Goal: Task Accomplishment & Management: Use online tool/utility

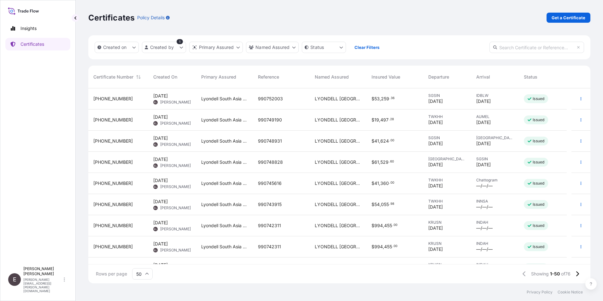
scroll to position [194, 498]
click at [581, 204] on icon "button" at bounding box center [581, 204] width 1 height 3
click at [557, 204] on p "Duplicate certificate" at bounding box center [546, 206] width 42 height 6
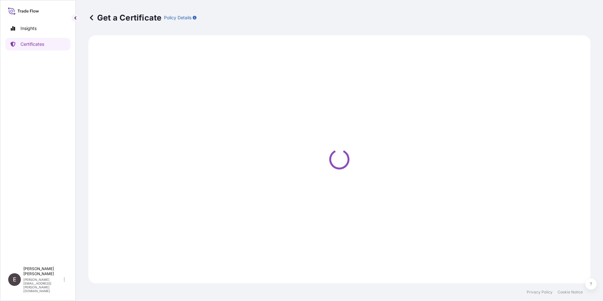
select select "Sea"
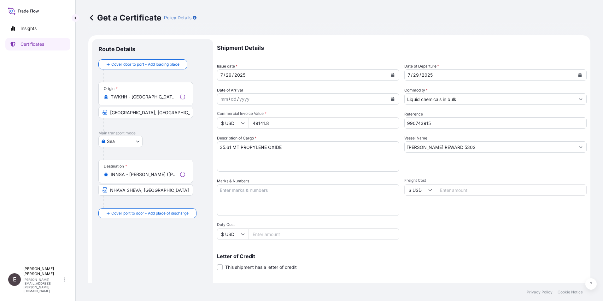
select select "32022"
click at [391, 74] on icon "Calendar" at bounding box center [393, 75] width 4 height 4
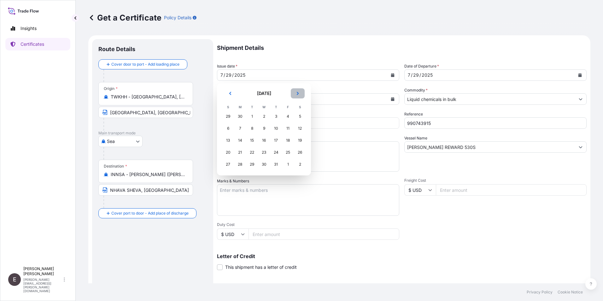
click at [299, 93] on icon "Next" at bounding box center [298, 94] width 4 height 4
click at [252, 142] on div "12" at bounding box center [251, 140] width 11 height 11
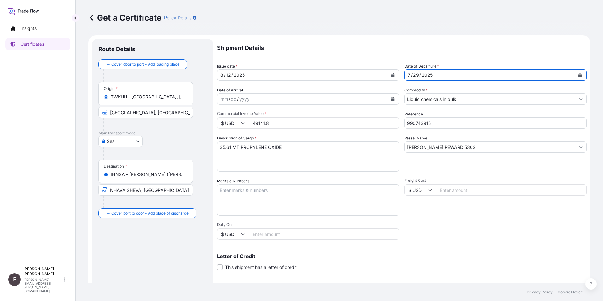
click at [575, 71] on button "Calendar" at bounding box center [580, 75] width 10 height 10
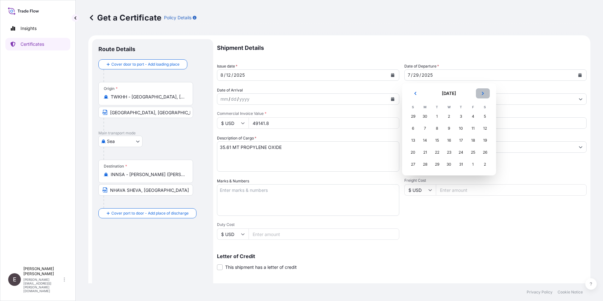
click at [485, 93] on button "Next" at bounding box center [483, 93] width 14 height 10
click at [437, 138] on div "12" at bounding box center [437, 140] width 11 height 11
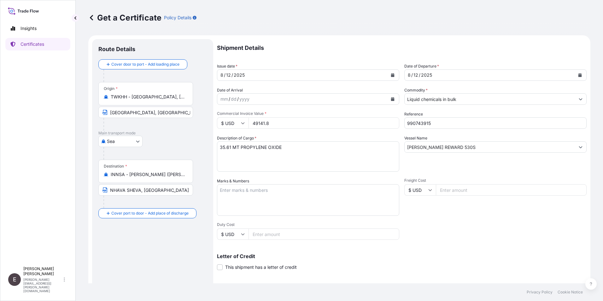
drag, startPoint x: 280, startPoint y: 124, endPoint x: 216, endPoint y: 112, distance: 65.8
click at [212, 118] on form "Route Details Cover door to port - Add loading place Place of loading Road / [G…" at bounding box center [339, 198] width 502 height 326
type input "48060.00"
drag, startPoint x: 416, startPoint y: 125, endPoint x: 470, endPoint y: 126, distance: 54.6
click at [470, 126] on input "990743915" at bounding box center [496, 122] width 182 height 11
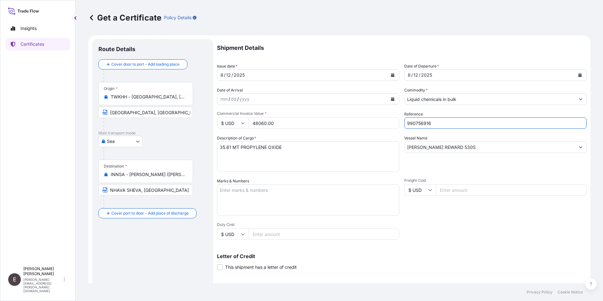
type input "990756916"
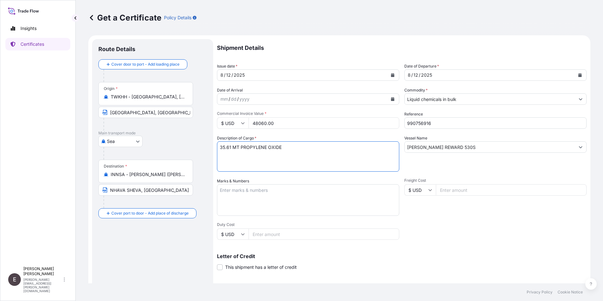
click at [220, 149] on textarea "35.61 MT PROPYLENE OXIDE" at bounding box center [308, 156] width 182 height 30
drag, startPoint x: 228, startPoint y: 146, endPoint x: 321, endPoint y: 115, distance: 98.5
click at [228, 146] on textarea "35.61 MT PROPYLENE OXIDE" at bounding box center [308, 156] width 182 height 30
type textarea "35.60 MT PROPYLENE OXIDE"
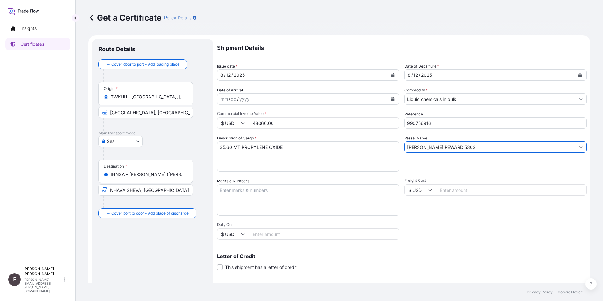
click at [448, 146] on input "[PERSON_NAME] REWARD 530S" at bounding box center [490, 146] width 170 height 11
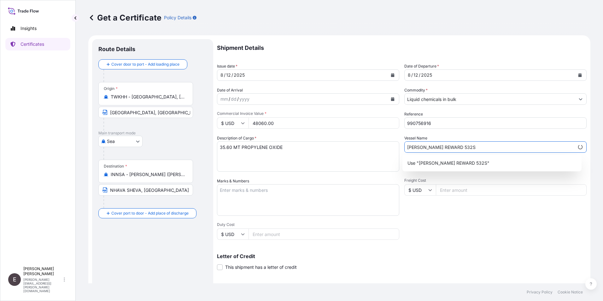
scroll to position [78, 0]
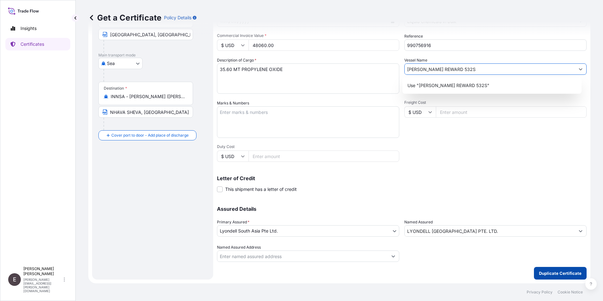
type input "[PERSON_NAME] REWARD 532S"
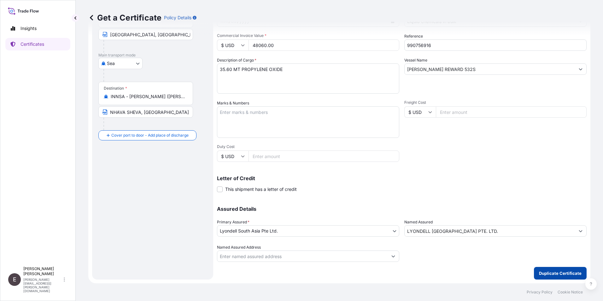
click at [548, 271] on p "Duplicate Certificate" at bounding box center [560, 273] width 43 height 6
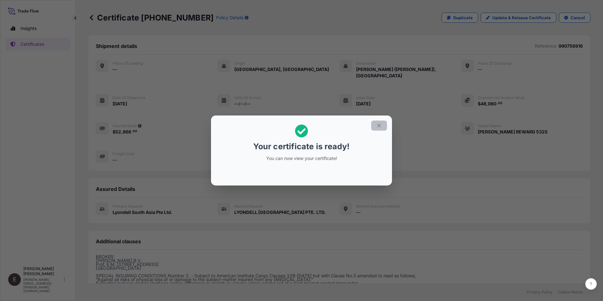
click at [379, 122] on button "button" at bounding box center [379, 126] width 16 height 10
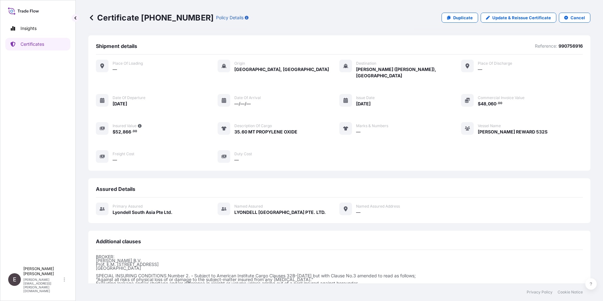
scroll to position [70, 0]
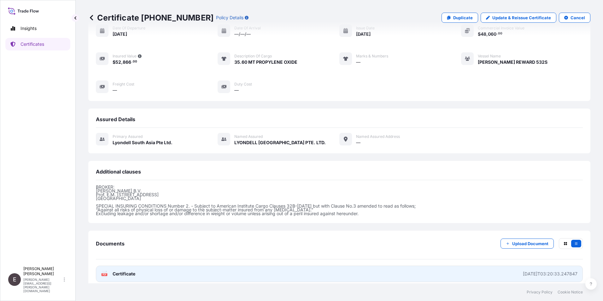
click at [121, 271] on span "Certificate" at bounding box center [124, 274] width 23 height 6
